Goal: Check status: Check status

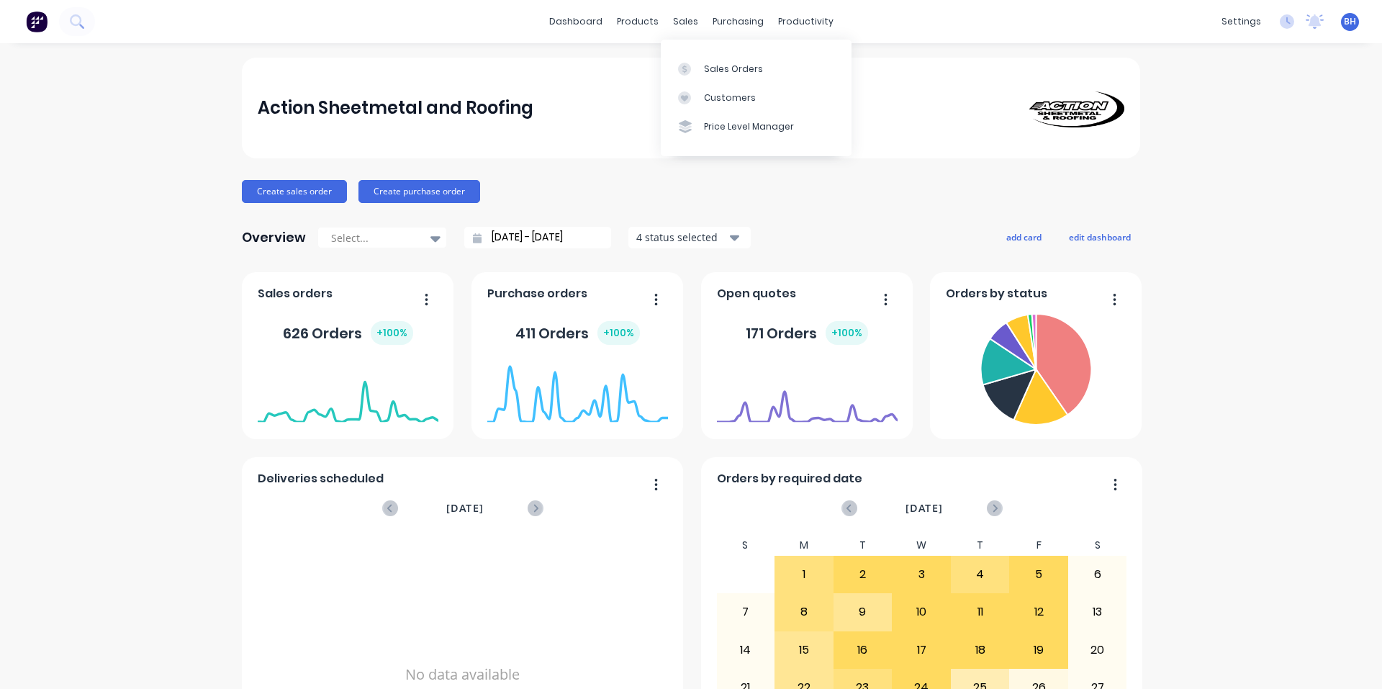
drag, startPoint x: 664, startPoint y: 18, endPoint x: 688, endPoint y: 40, distance: 32.1
click at [666, 18] on div "sales" at bounding box center [686, 22] width 40 height 22
click at [730, 60] on link "Sales Orders" at bounding box center [756, 68] width 191 height 29
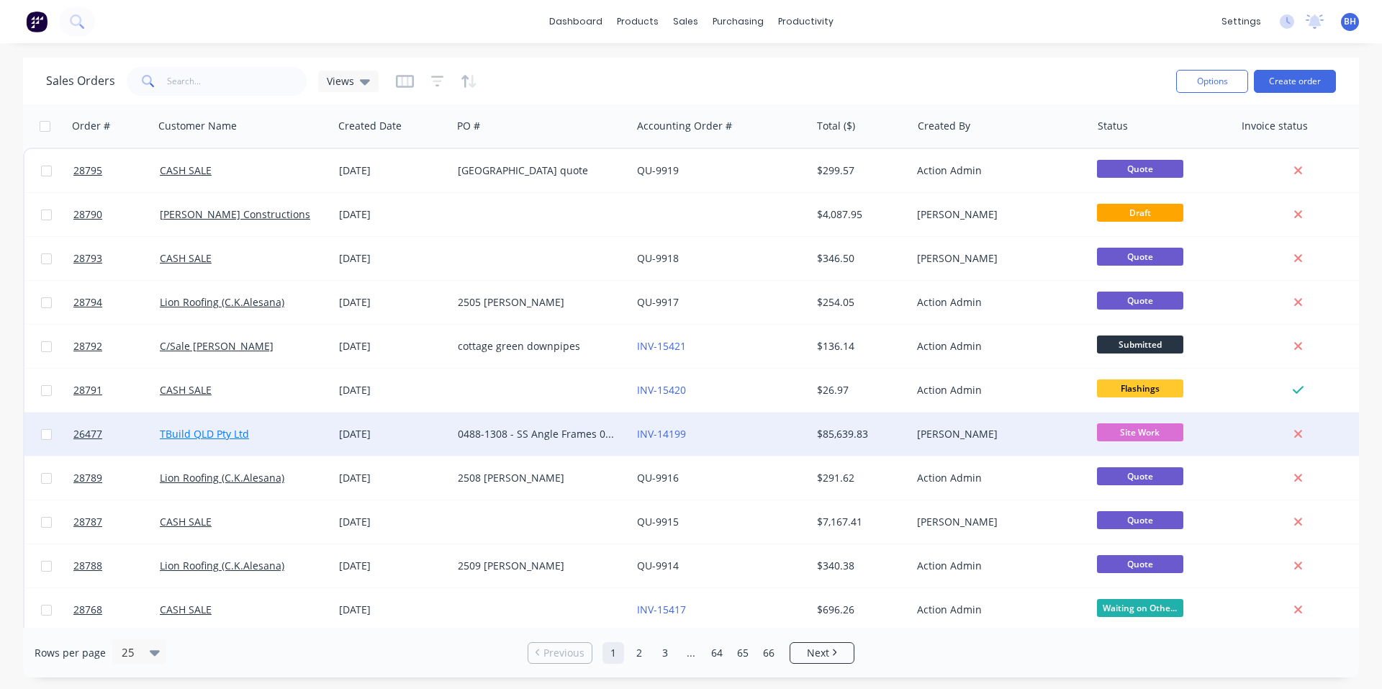
click at [222, 434] on link "TBuild QLD Pty Ltd" at bounding box center [204, 434] width 89 height 14
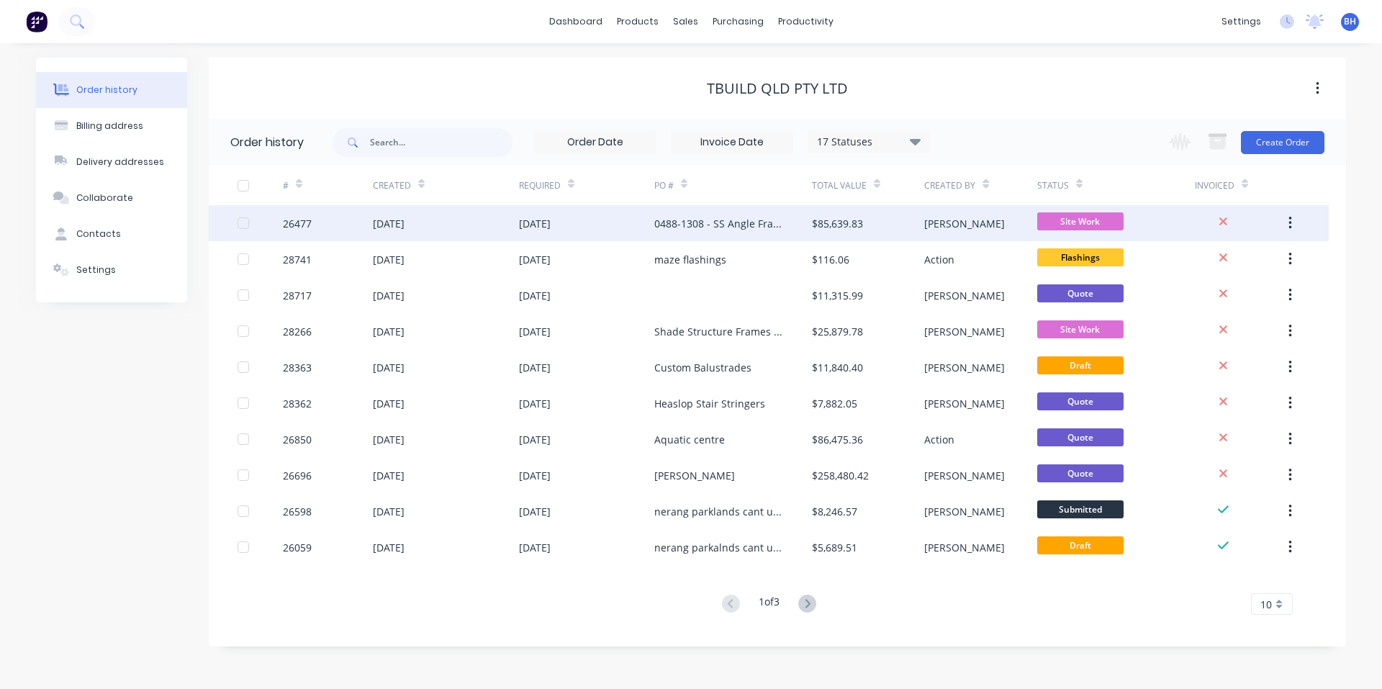
click at [294, 228] on div "26477" at bounding box center [297, 223] width 29 height 15
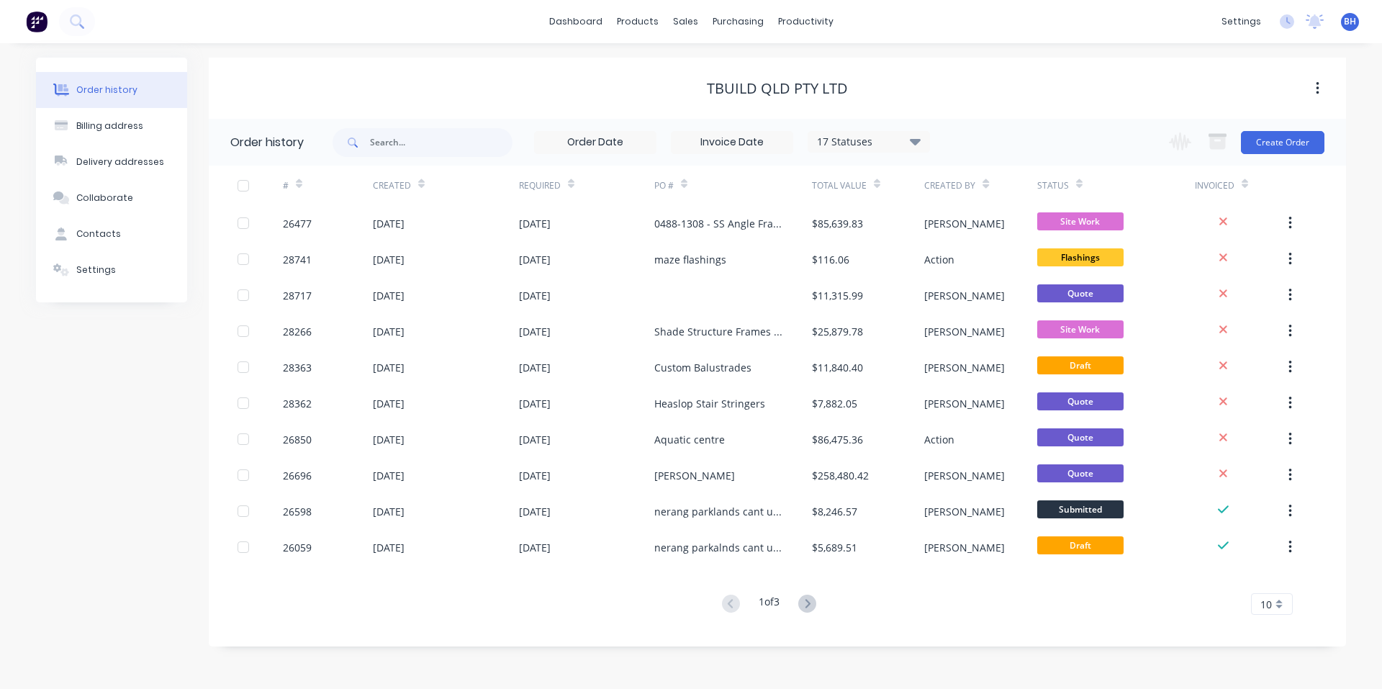
click at [30, 19] on img at bounding box center [37, 22] width 22 height 22
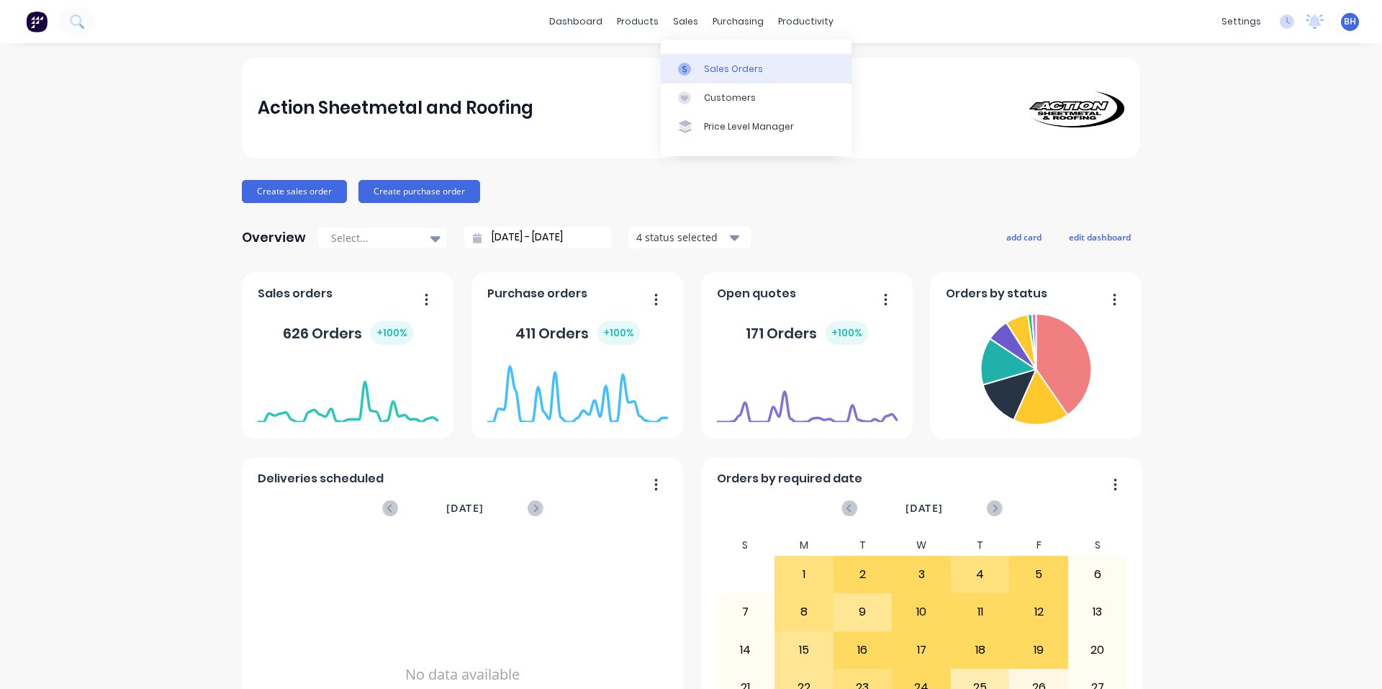
click at [716, 68] on div "Sales Orders" at bounding box center [733, 69] width 59 height 13
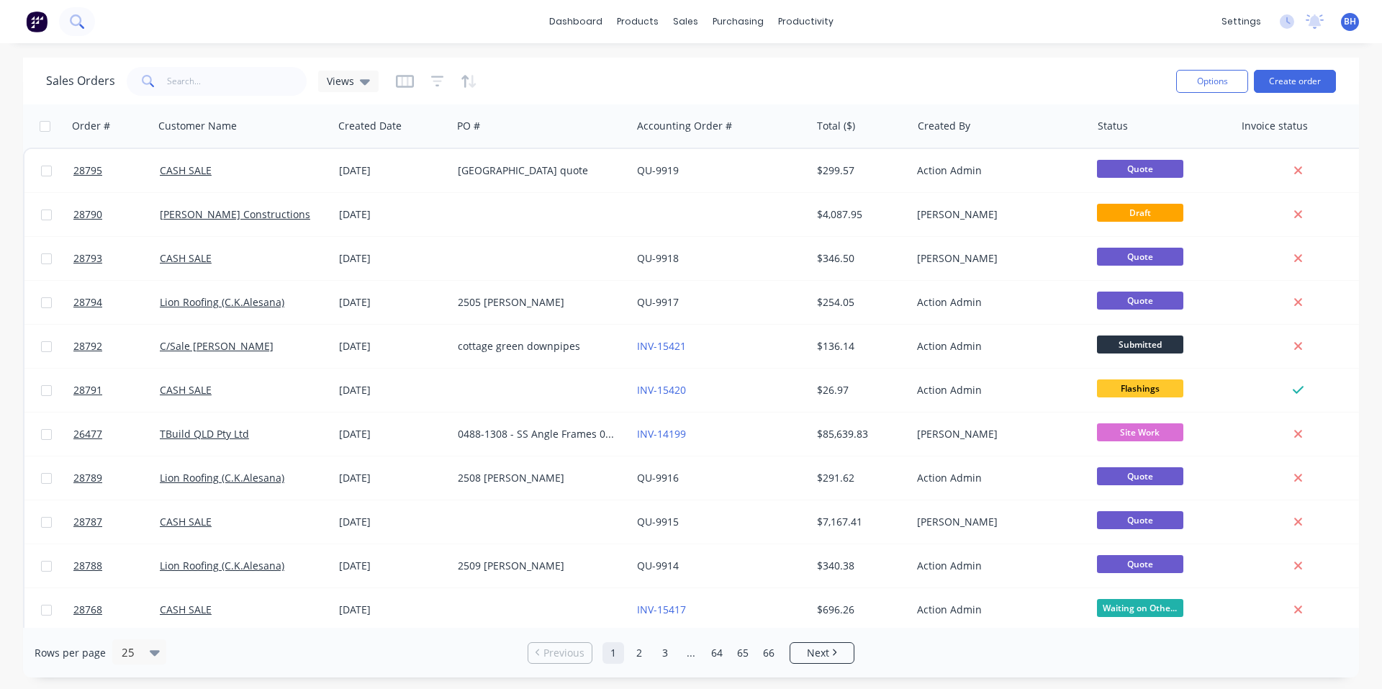
click at [73, 16] on icon at bounding box center [76, 20] width 12 height 12
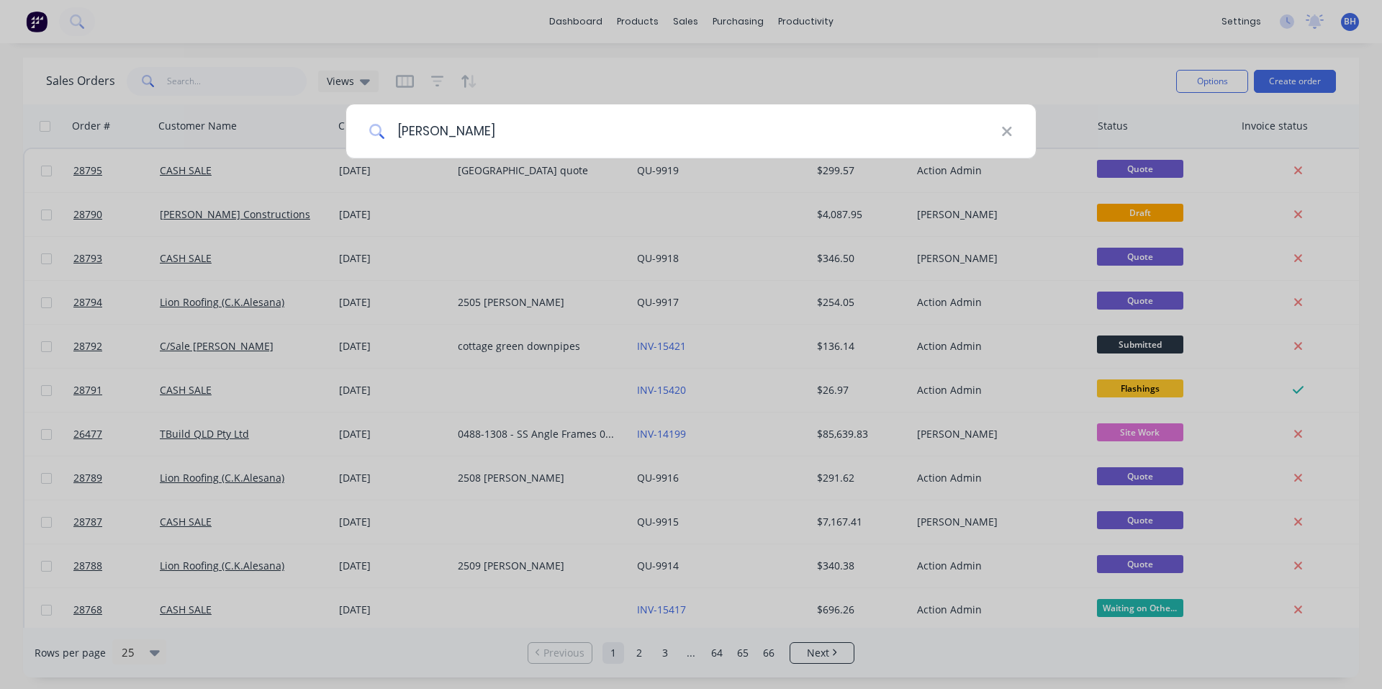
type input "[PERSON_NAME]"
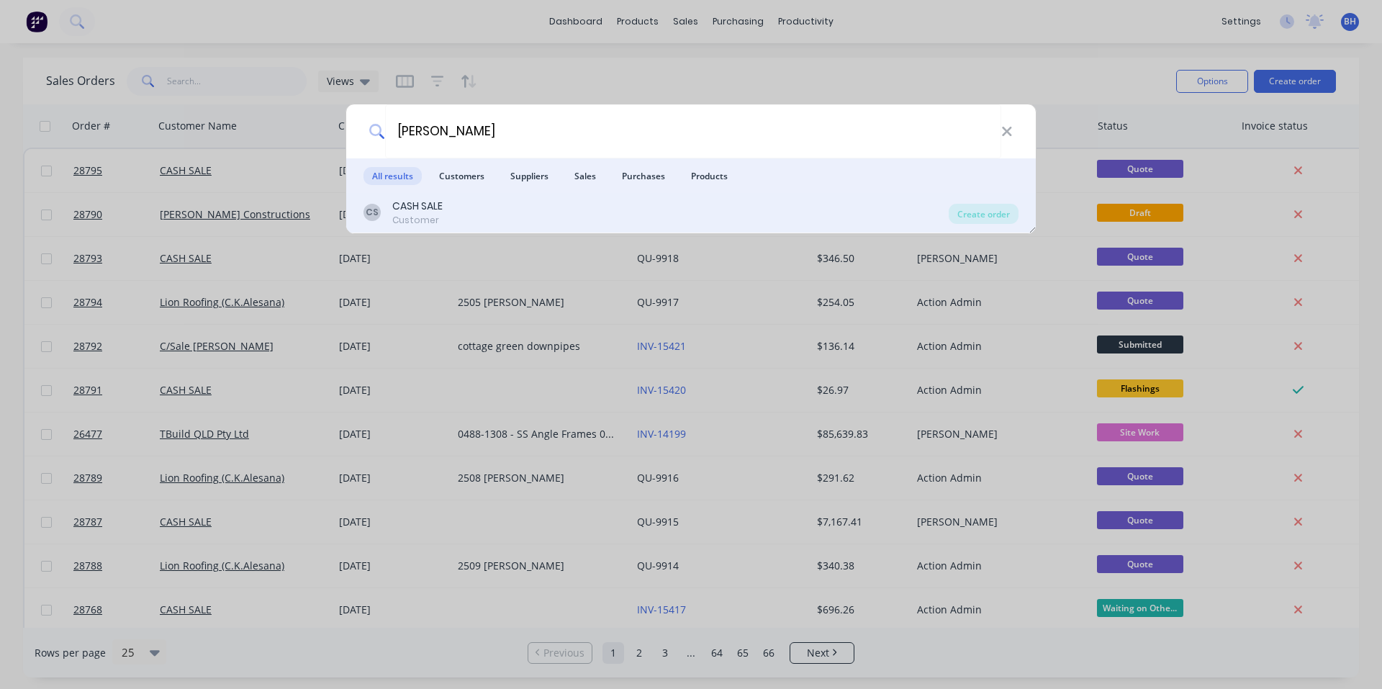
click at [487, 206] on div "CS CASH SALE Customer" at bounding box center [656, 213] width 585 height 28
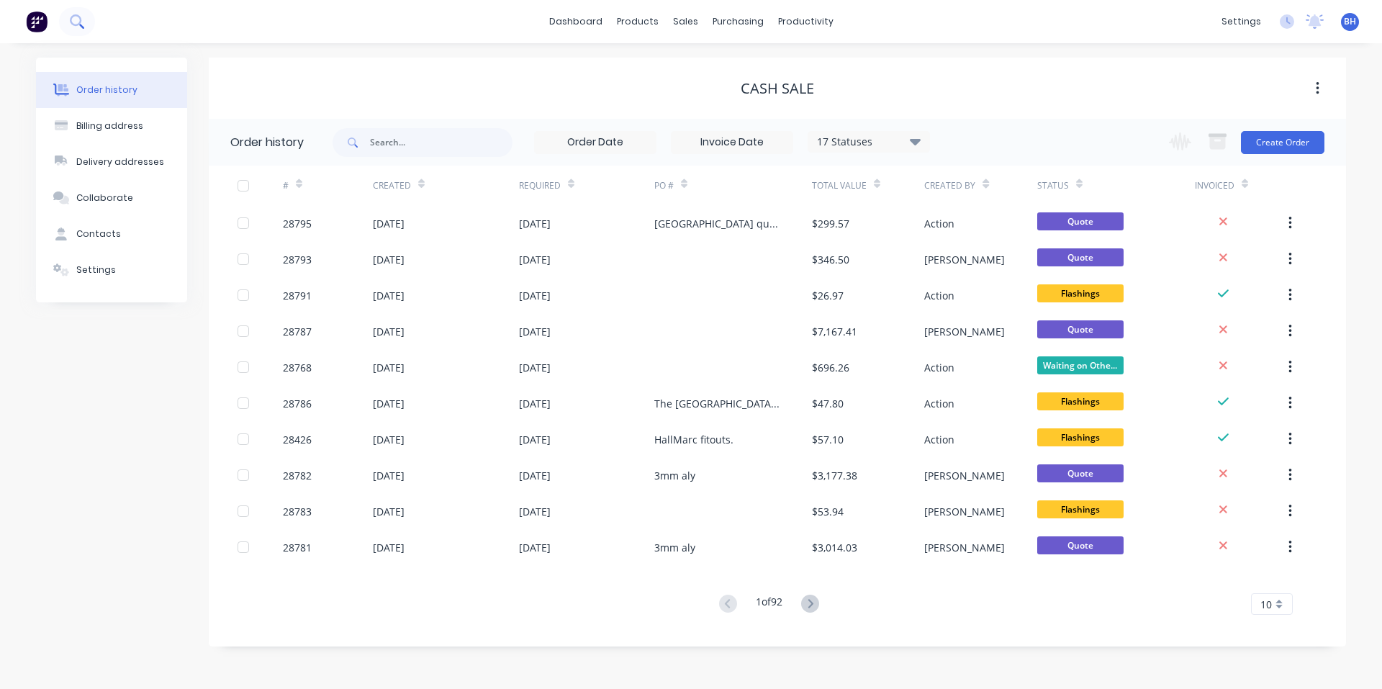
click at [81, 19] on icon at bounding box center [77, 21] width 14 height 14
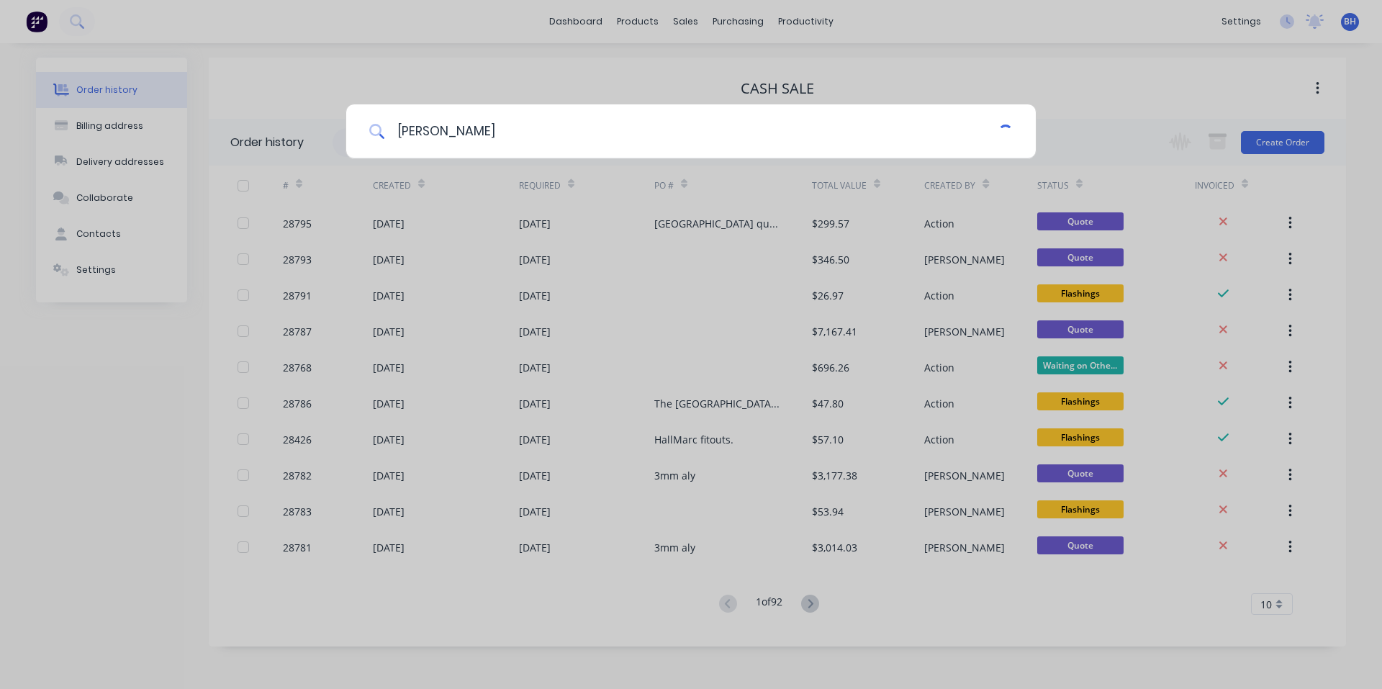
type input "[PERSON_NAME]"
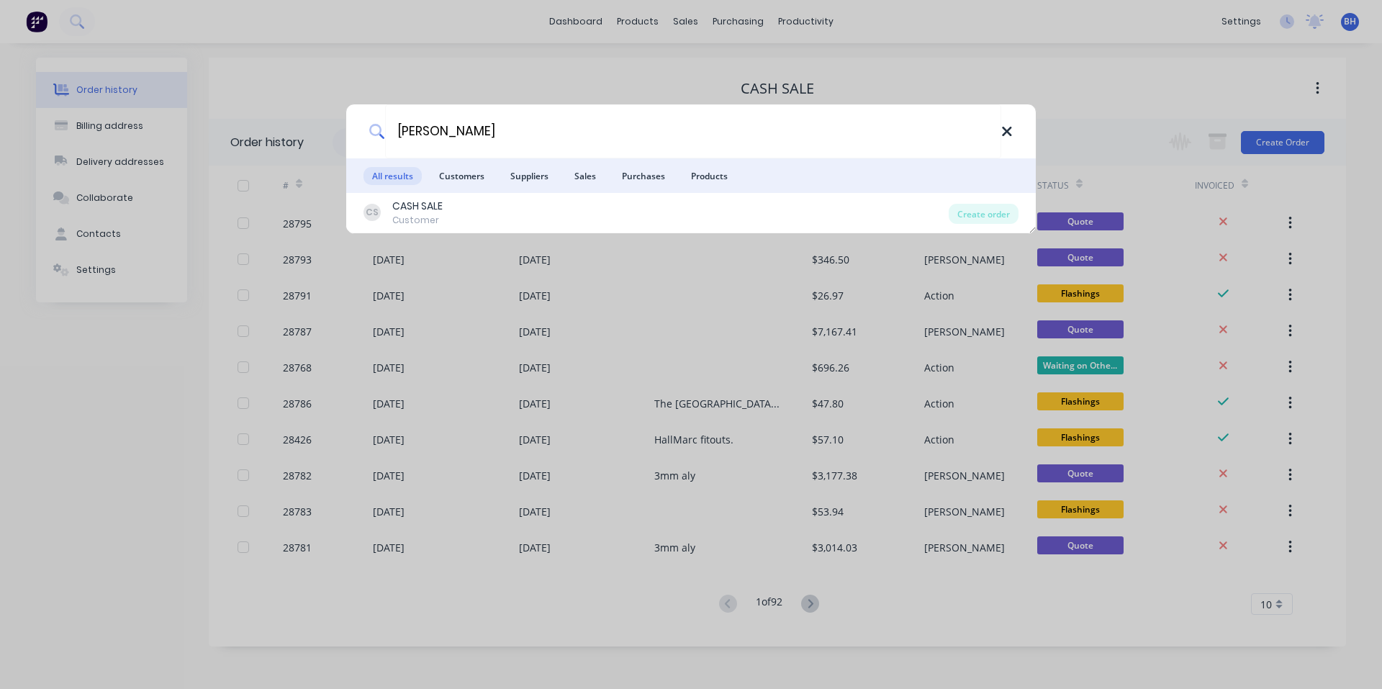
click at [1013, 129] on div "[PERSON_NAME]" at bounding box center [691, 131] width 690 height 54
click at [1008, 138] on icon at bounding box center [1007, 132] width 12 height 16
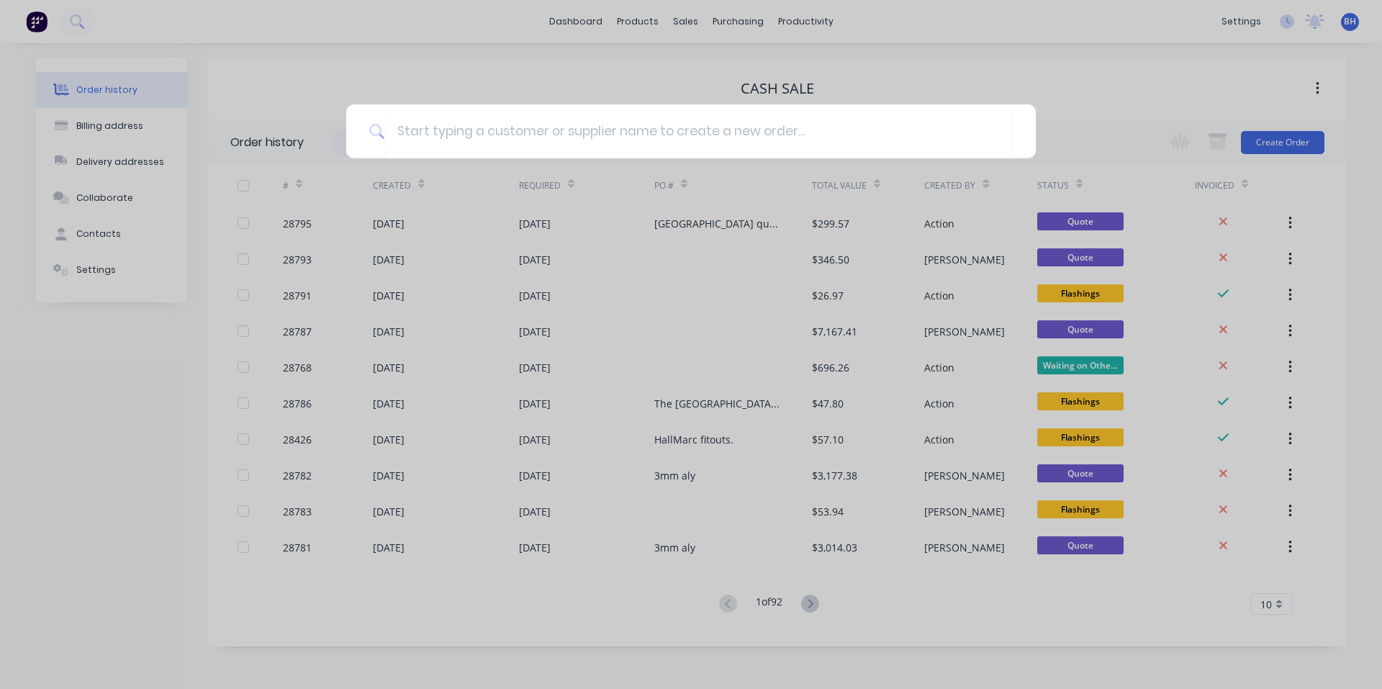
click at [684, 16] on div at bounding box center [691, 344] width 1382 height 689
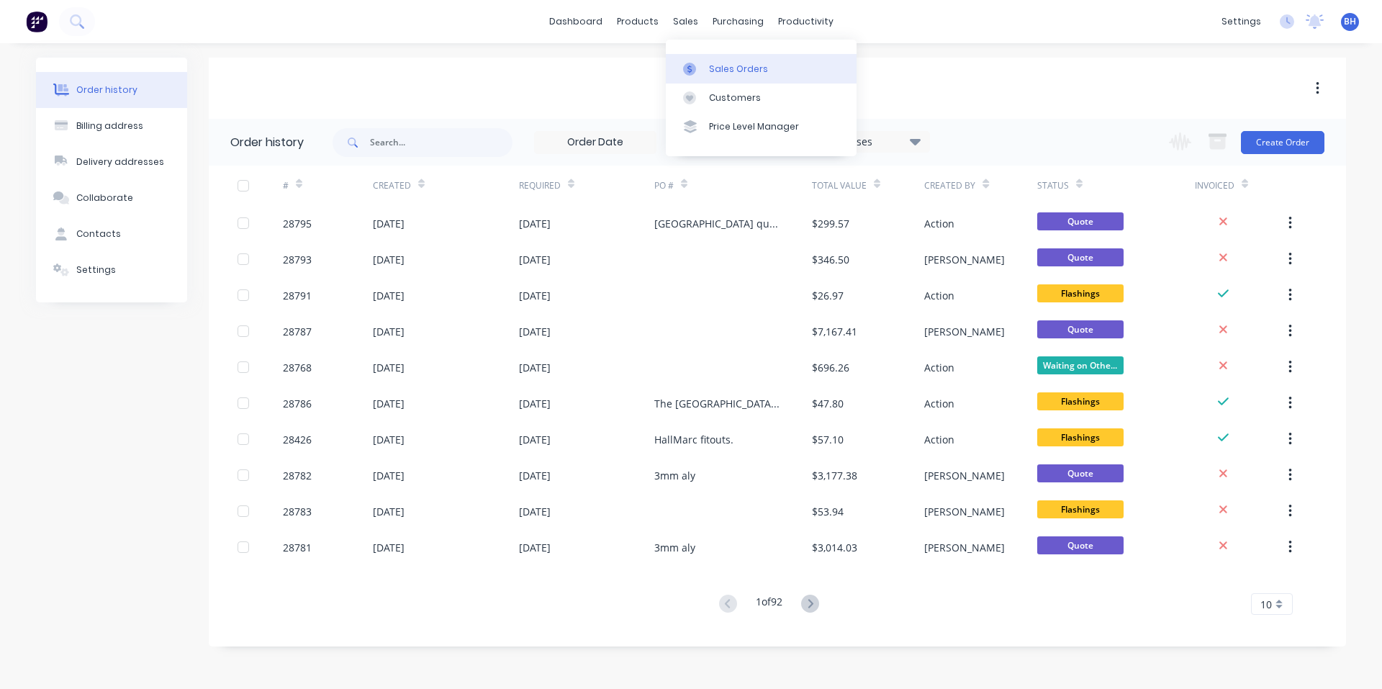
click at [727, 63] on div "Sales Orders" at bounding box center [738, 69] width 59 height 13
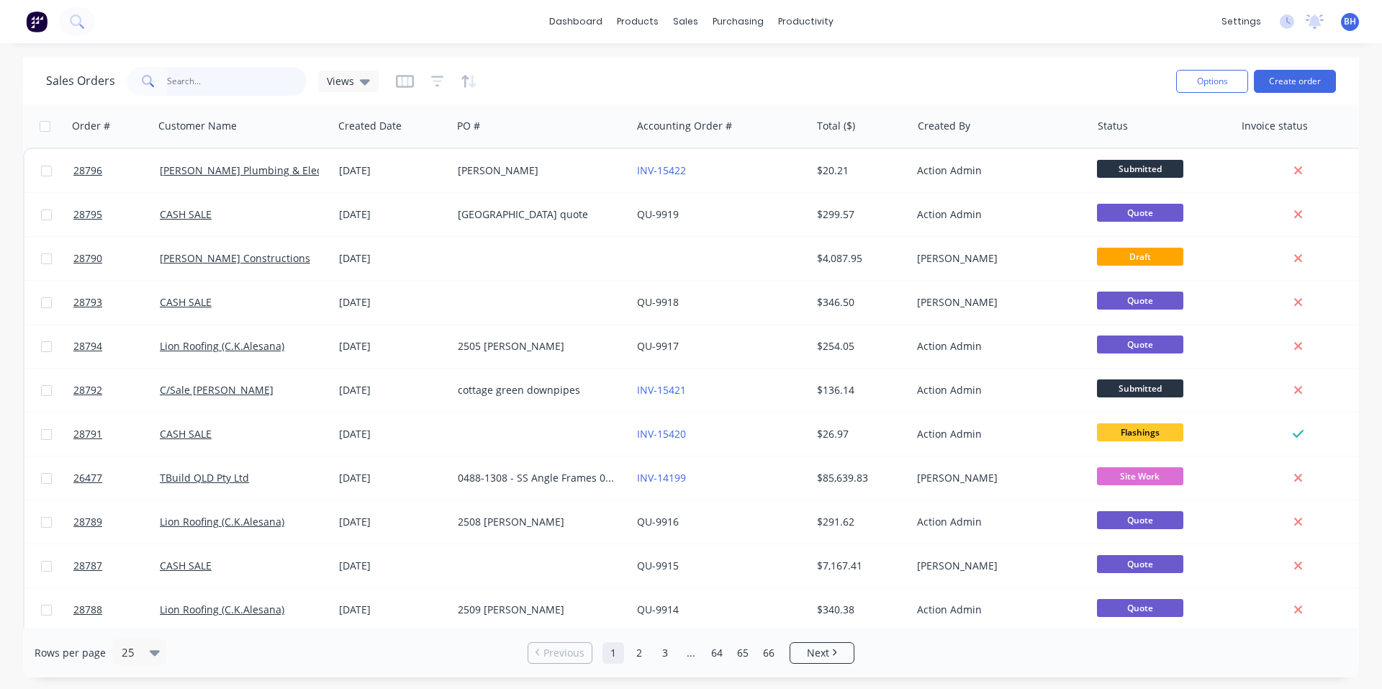
click at [173, 79] on input "text" at bounding box center [237, 81] width 140 height 29
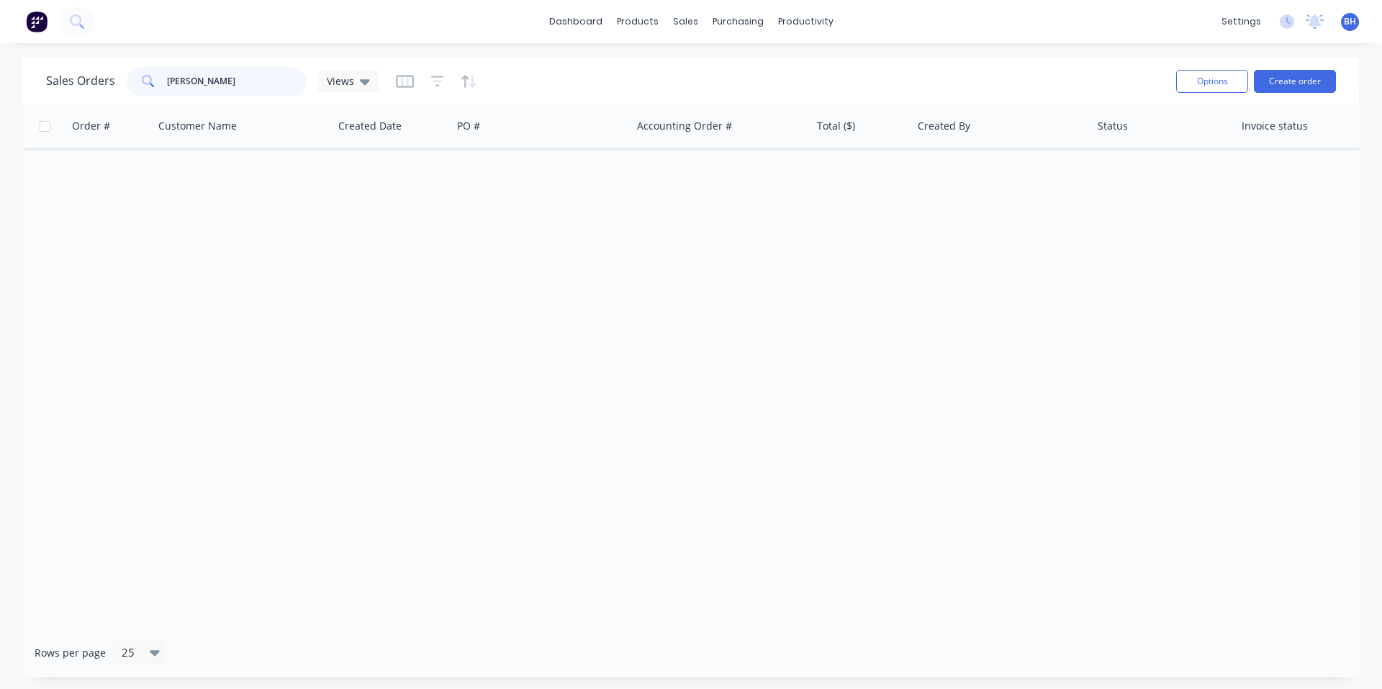
drag, startPoint x: 207, startPoint y: 89, endPoint x: 192, endPoint y: 89, distance: 14.4
click at [192, 89] on input "[PERSON_NAME]" at bounding box center [237, 81] width 140 height 29
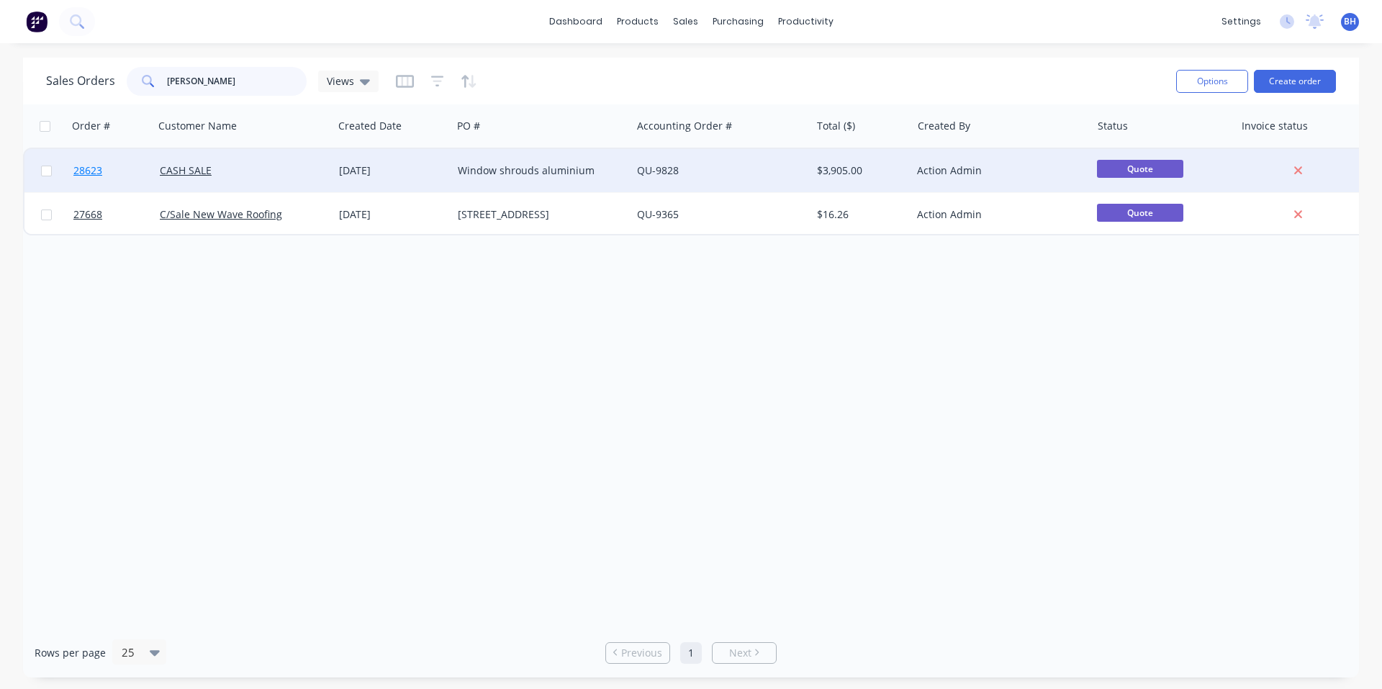
type input "[PERSON_NAME]"
click at [78, 174] on span "28623" at bounding box center [87, 170] width 29 height 14
